Goal: Find specific page/section: Find specific page/section

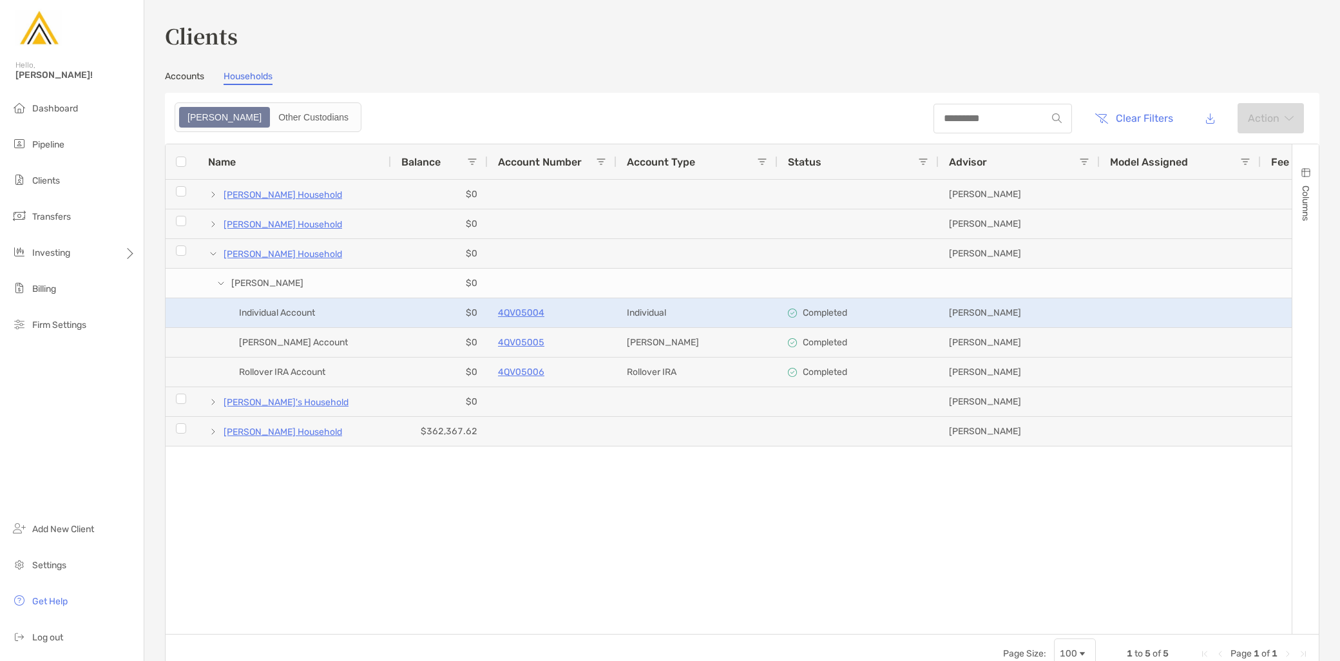
click at [529, 316] on p "4QV05004" at bounding box center [521, 313] width 46 height 16
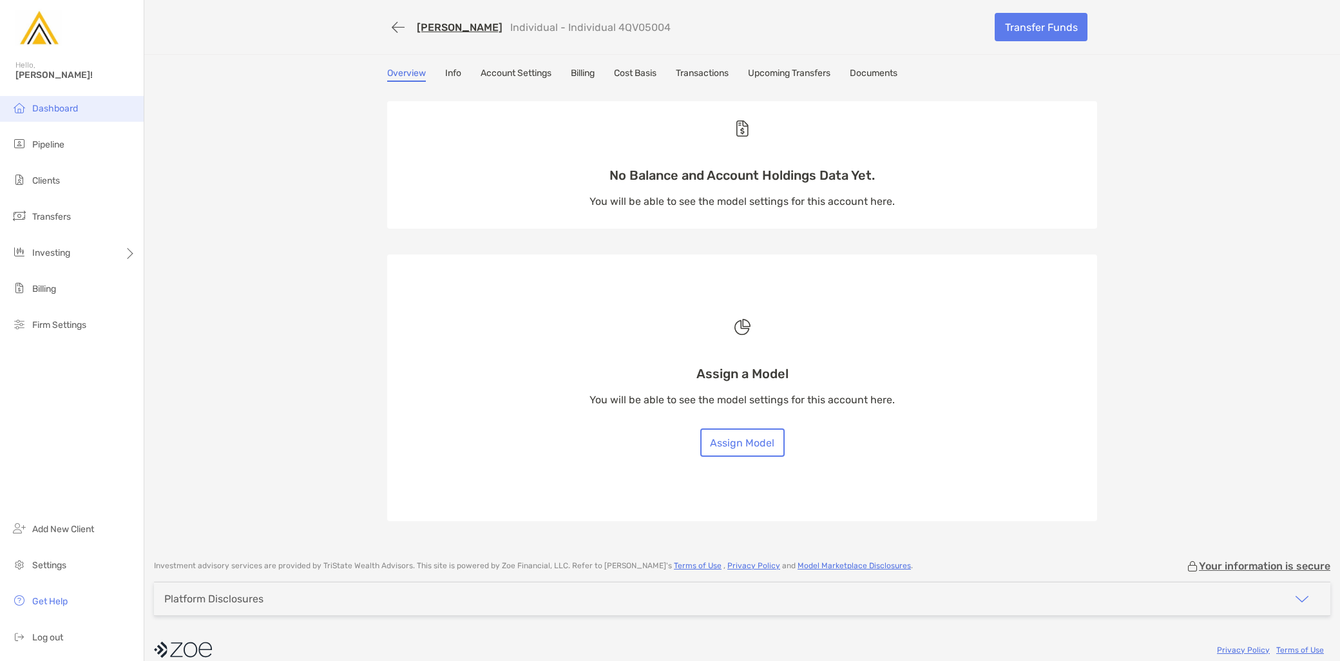
click at [31, 99] on li "Dashboard" at bounding box center [72, 109] width 144 height 26
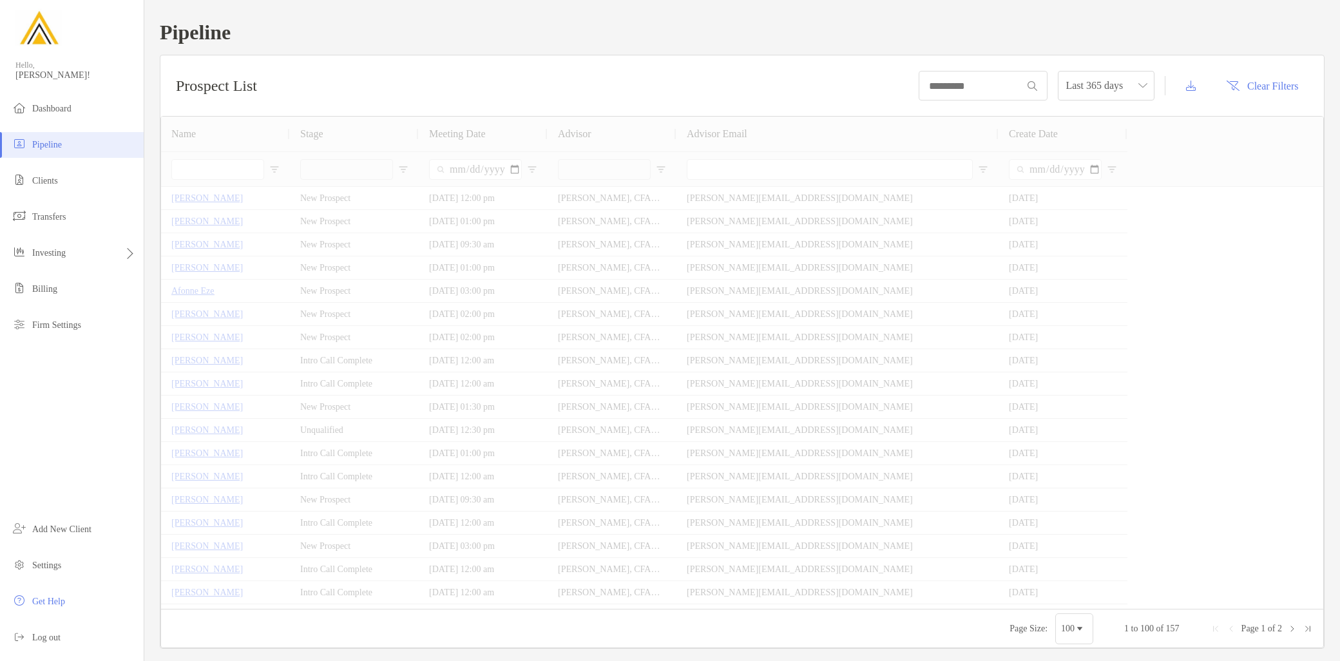
type input "**********"
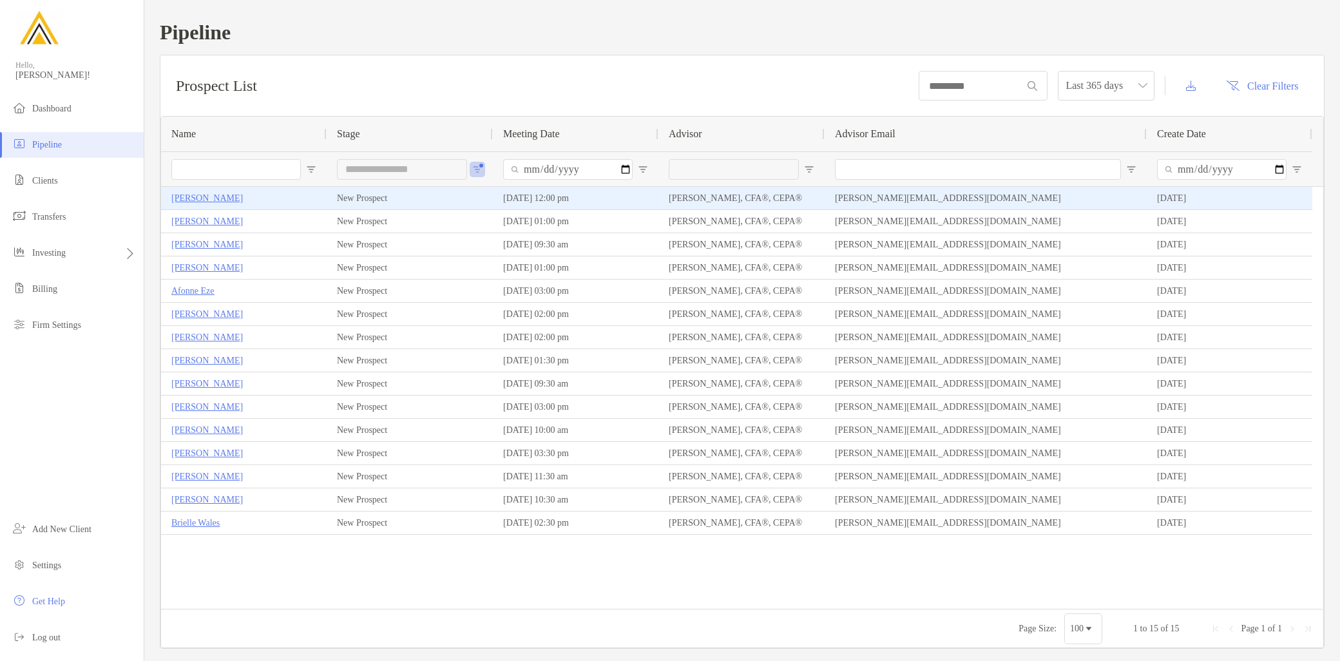
click at [207, 190] on p "[PERSON_NAME]" at bounding box center [207, 198] width 72 height 16
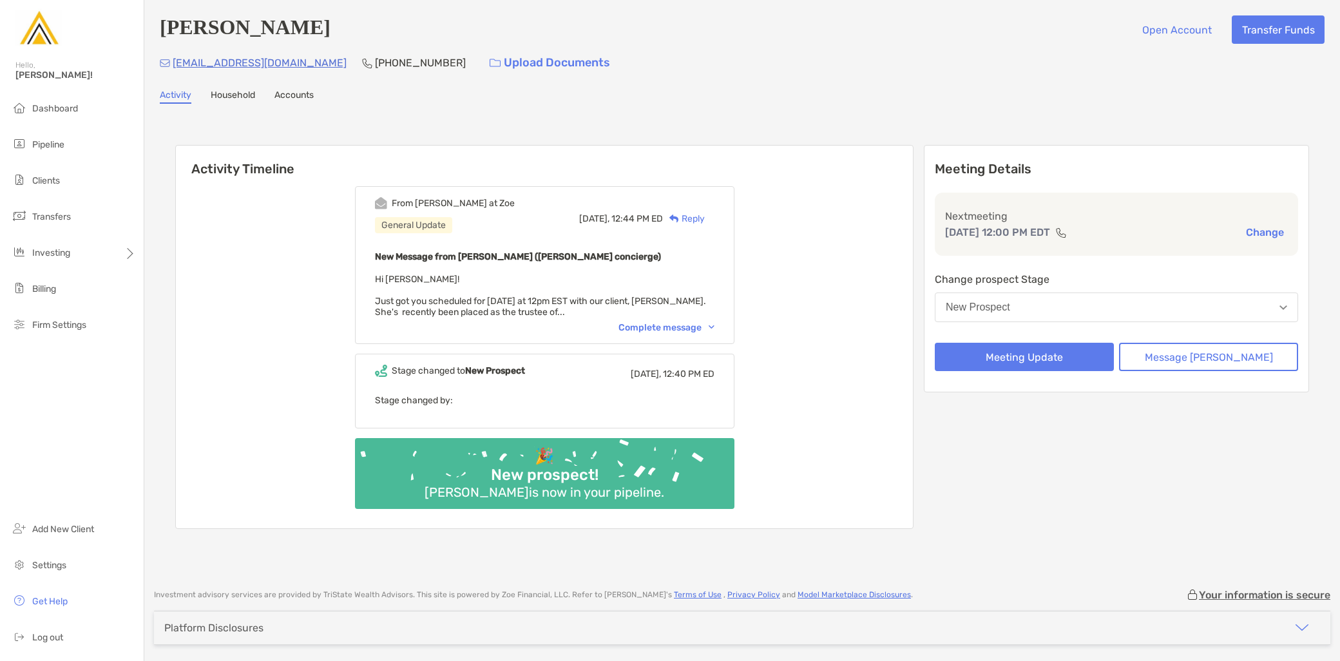
drag, startPoint x: 648, startPoint y: 318, endPoint x: 651, endPoint y: 329, distance: 10.6
click at [648, 318] on div "From Erin at Zoe General Update Today, 12:44 PM ED Reply New Message from Erin …" at bounding box center [544, 265] width 379 height 158
click at [651, 332] on div "From Erin at Zoe General Update Today, 12:44 PM ED Reply New Message from Erin …" at bounding box center [544, 265] width 379 height 158
click at [657, 327] on div "Complete message" at bounding box center [666, 327] width 96 height 11
